Goal: Navigation & Orientation: Find specific page/section

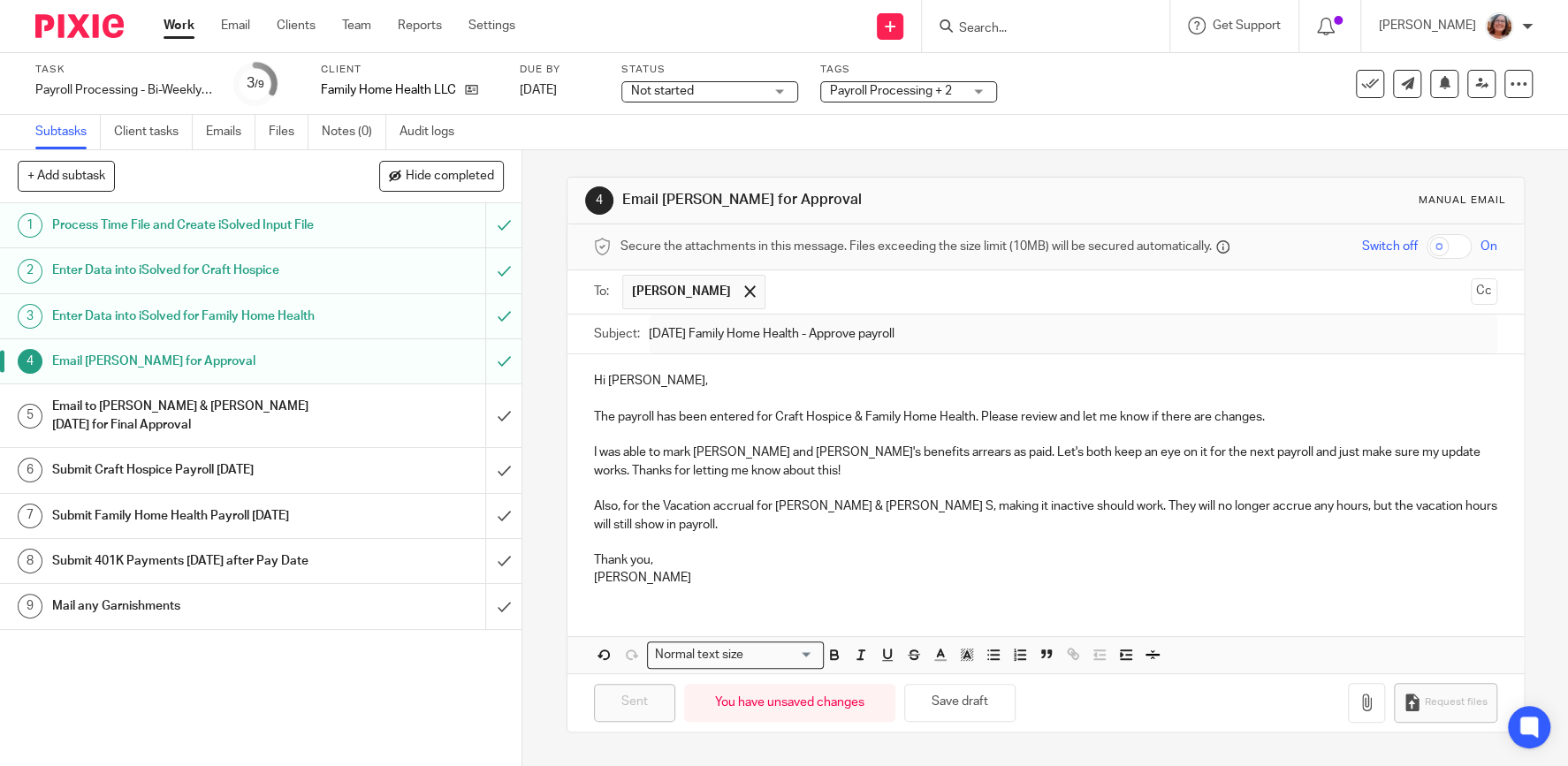
click at [1117, 26] on input "Search" at bounding box center [1037, 29] width 159 height 16
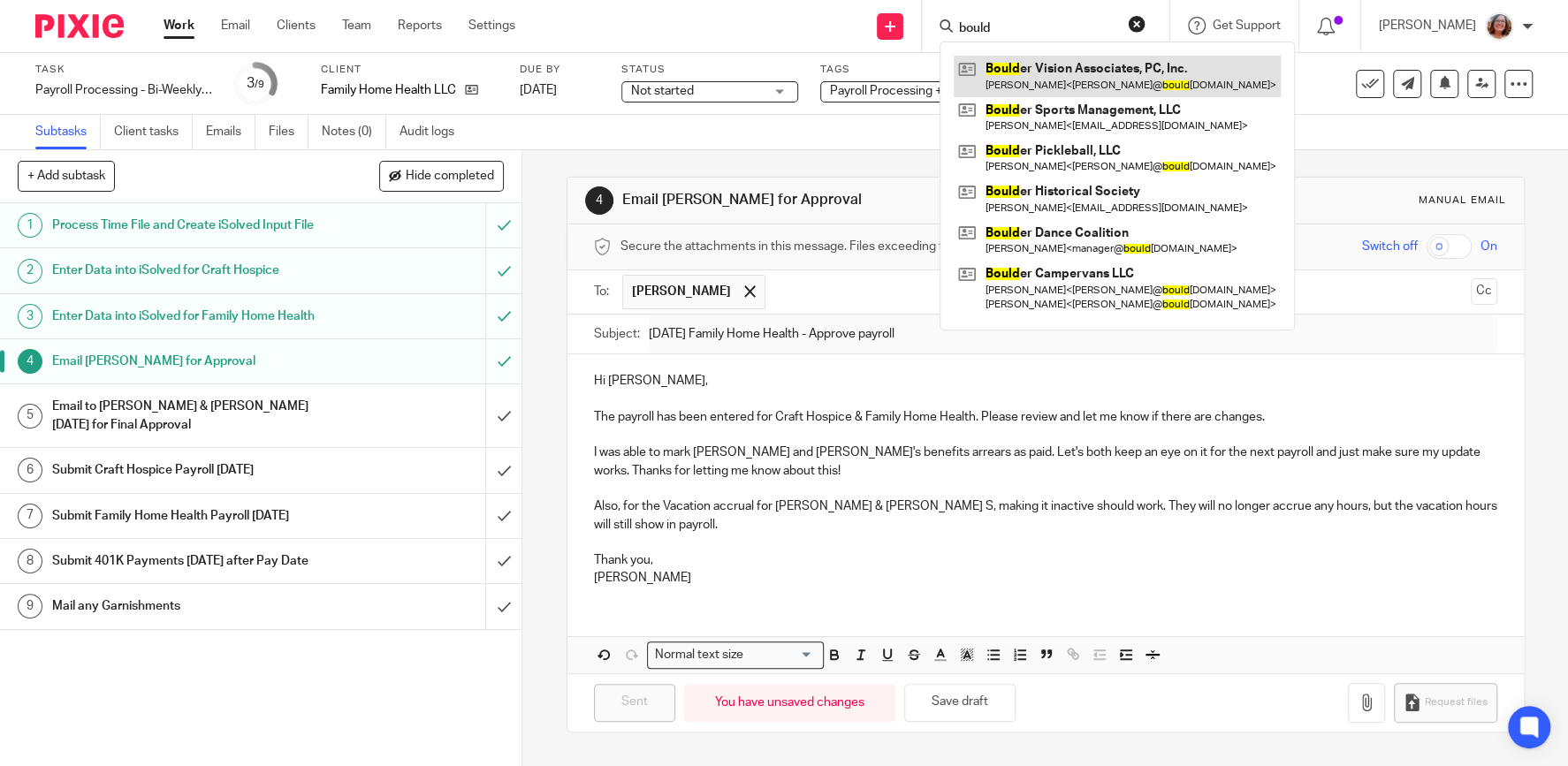
type input "bould"
click at [1160, 76] on link at bounding box center [1117, 75] width 327 height 40
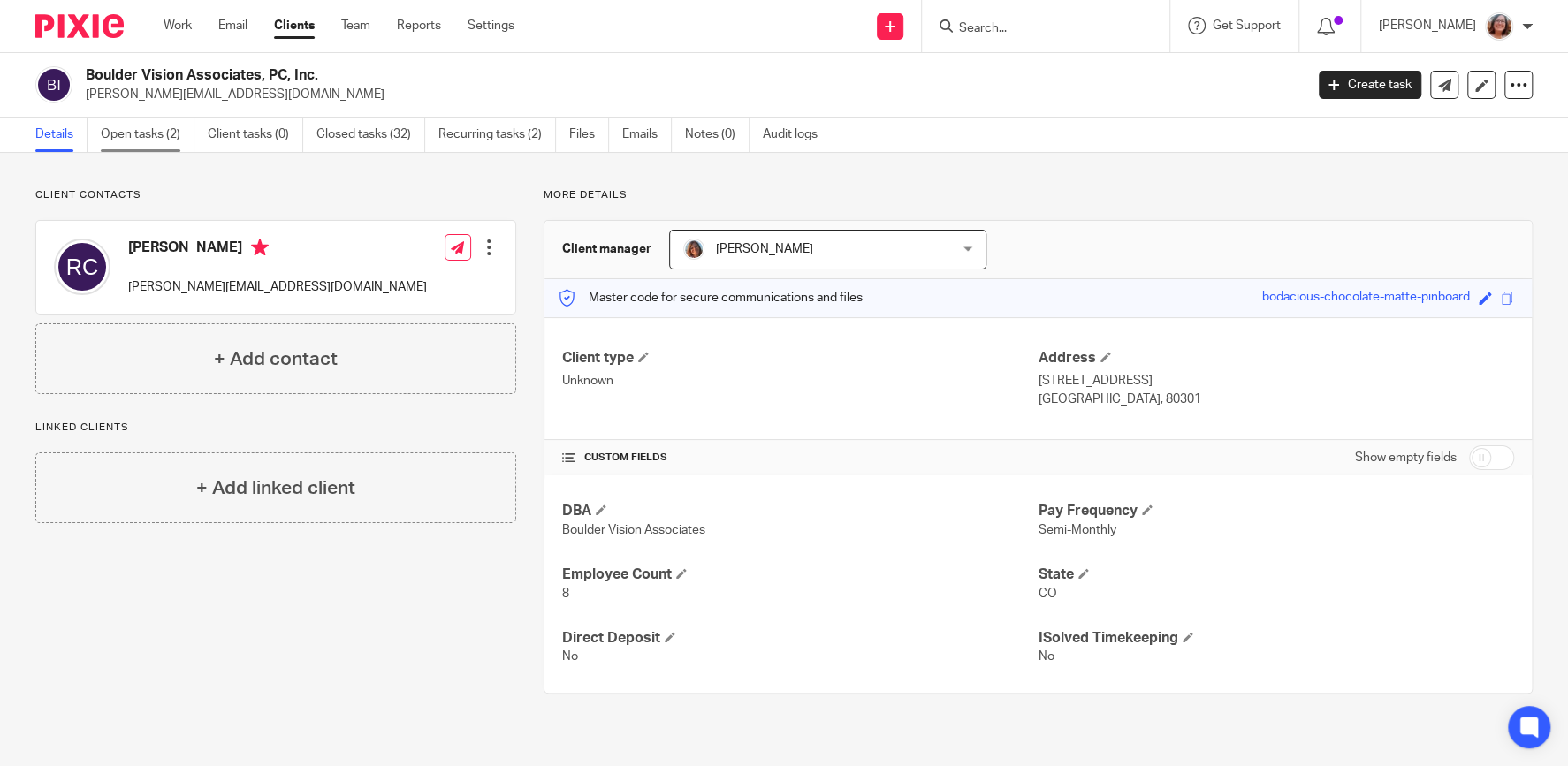
click at [146, 129] on link "Open tasks (2)" at bounding box center [148, 135] width 94 height 35
